Goal: Information Seeking & Learning: Find specific page/section

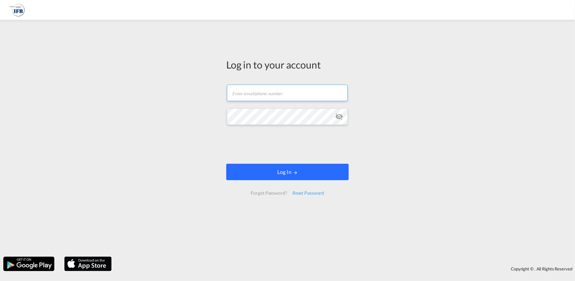
type input "[PERSON_NAME][EMAIL_ADDRESS][PERSON_NAME][DOMAIN_NAME]"
click at [275, 171] on button "Log In" at bounding box center [287, 172] width 123 height 16
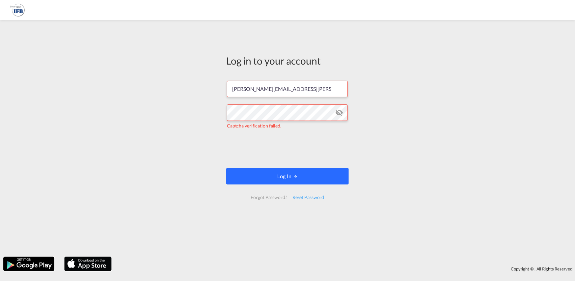
click at [311, 176] on button "Log In" at bounding box center [287, 176] width 123 height 16
